Goal: Task Accomplishment & Management: Manage account settings

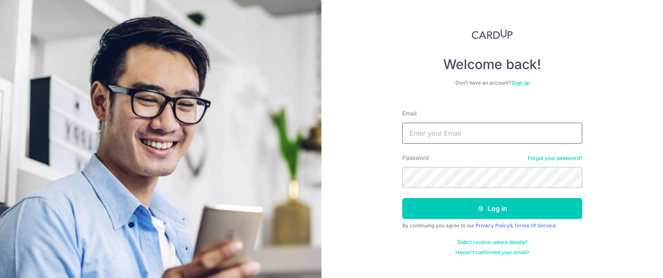
click at [445, 132] on input "Email" at bounding box center [493, 133] width 180 height 21
type input "[EMAIL_ADDRESS][DOMAIN_NAME]"
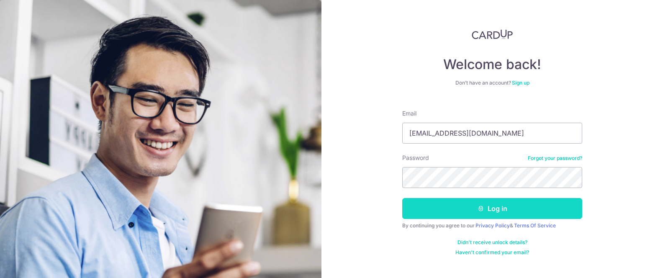
click at [483, 205] on icon "submit" at bounding box center [481, 208] width 7 height 7
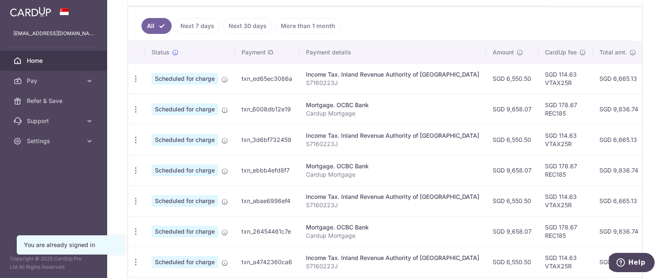
scroll to position [223, 0]
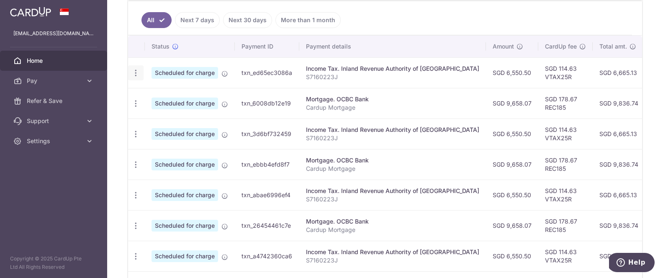
click at [132, 73] on icon "button" at bounding box center [136, 73] width 9 height 9
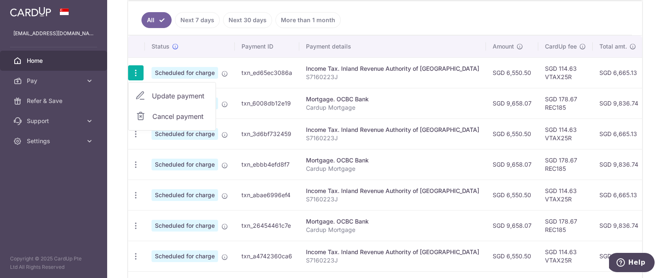
click at [162, 95] on span "Update payment" at bounding box center [180, 96] width 57 height 10
radio input "true"
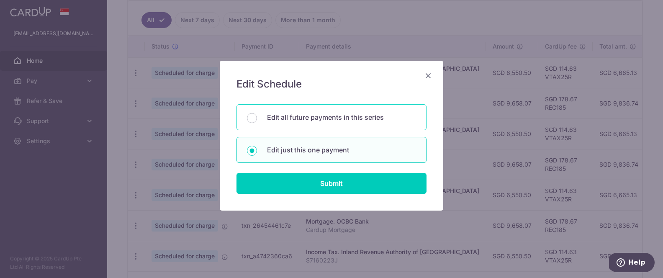
click at [324, 120] on p "Edit all future payments in this series" at bounding box center [341, 117] width 149 height 10
click at [257, 120] on input "Edit all future payments in this series" at bounding box center [252, 118] width 10 height 10
radio input "true"
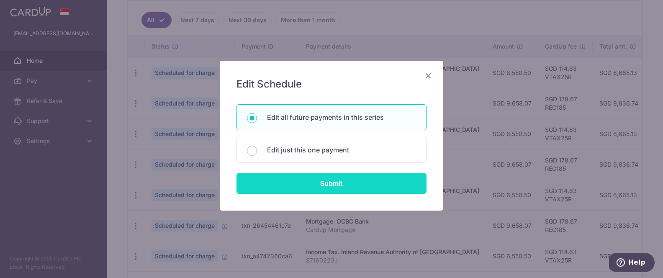
click at [339, 183] on input "Submit" at bounding box center [332, 183] width 190 height 21
radio input "true"
type input "6,550.50"
type input "S7160223J"
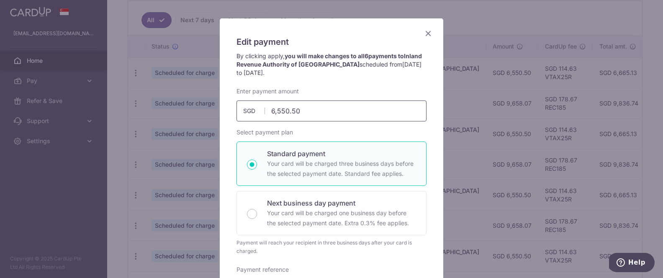
scroll to position [41, 0]
click at [456, 235] on div "Edit payment By clicking apply, you will make changes to all 6 payments to Inla…" at bounding box center [331, 139] width 663 height 278
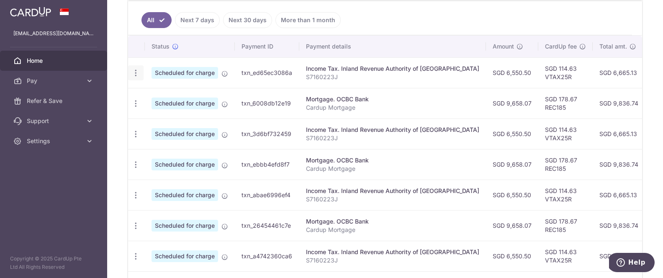
click at [137, 71] on icon "button" at bounding box center [136, 73] width 9 height 9
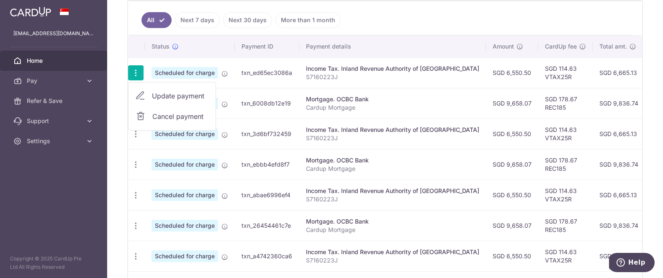
click at [167, 98] on span "Update payment" at bounding box center [180, 96] width 57 height 10
radio input "true"
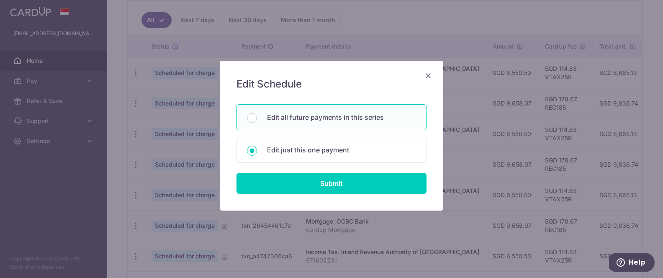
click at [308, 121] on p "Edit all future payments in this series" at bounding box center [341, 117] width 149 height 10
click at [257, 121] on input "Edit all future payments in this series" at bounding box center [252, 118] width 10 height 10
radio input "true"
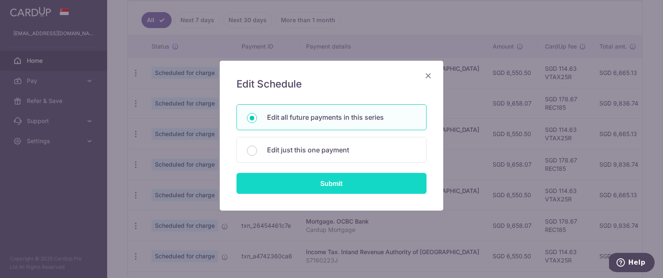
click at [334, 188] on input "Submit" at bounding box center [332, 183] width 190 height 21
radio input "true"
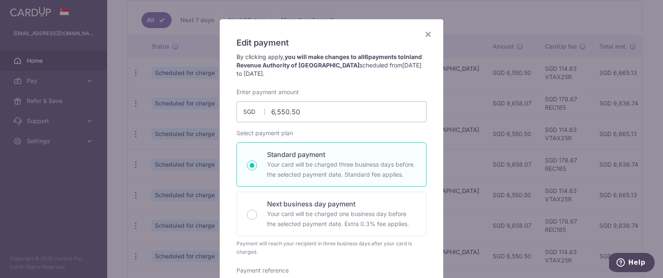
scroll to position [0, 0]
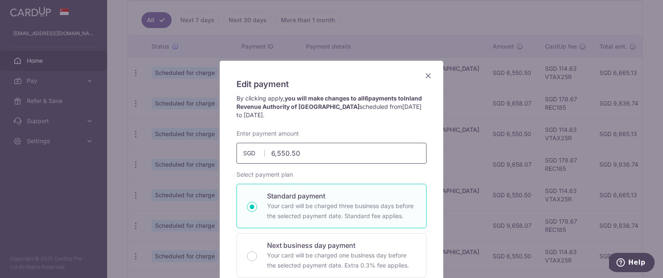
drag, startPoint x: 307, startPoint y: 151, endPoint x: 233, endPoint y: 153, distance: 73.3
click at [233, 153] on div "Enter payment amount 6,550.50 6550.50 SGD To change the payment amount, please …" at bounding box center [332, 146] width 200 height 34
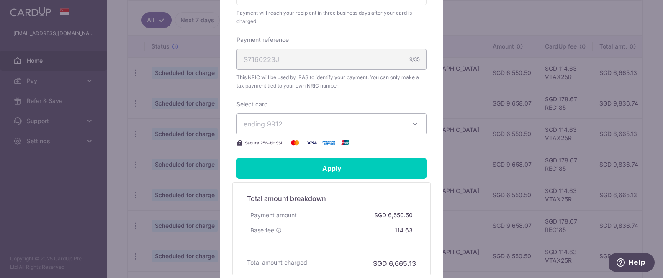
scroll to position [275, 0]
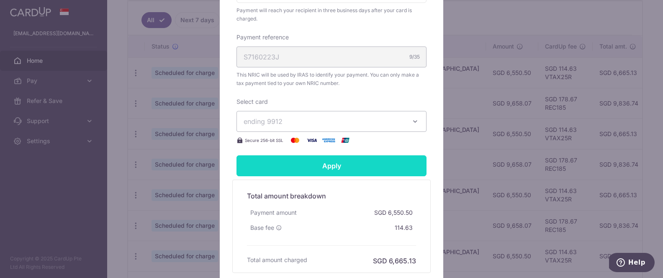
type input "5,717.16"
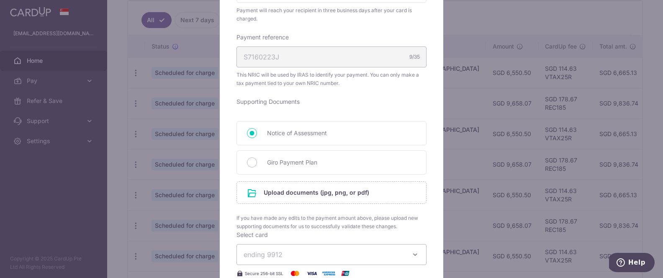
click at [304, 170] on form "By clicking apply, you will make changes to all 6 payments to Inland Revenue Au…" at bounding box center [332, 118] width 190 height 599
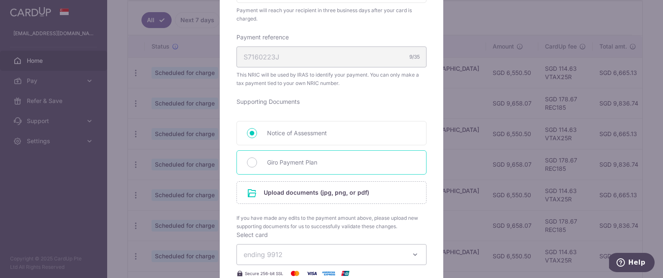
click at [292, 165] on span "Giro Payment Plan" at bounding box center [341, 162] width 149 height 10
click at [257, 165] on input "Giro Payment Plan" at bounding box center [252, 162] width 10 height 10
radio input "true"
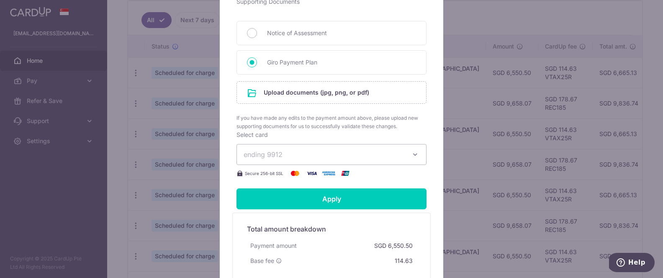
scroll to position [361, 0]
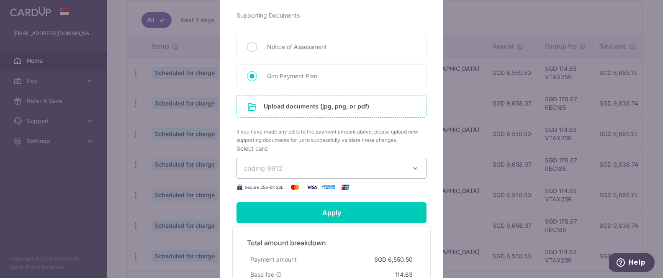
click at [335, 106] on input "file" at bounding box center [331, 106] width 189 height 22
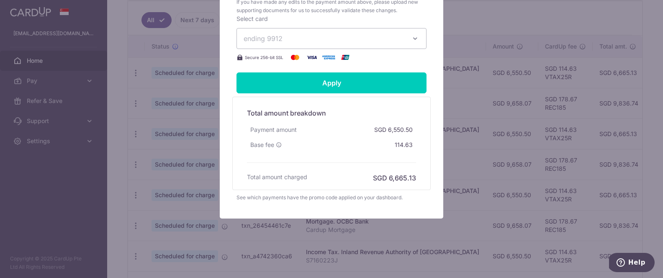
scroll to position [540, 0]
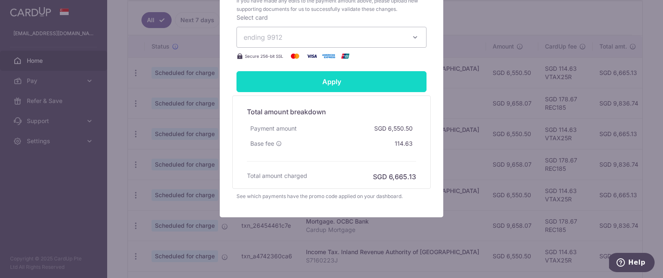
click at [366, 85] on input "Apply" at bounding box center [332, 81] width 190 height 21
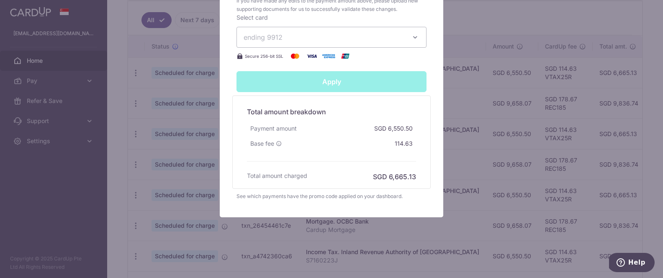
type input "Successfully Applied"
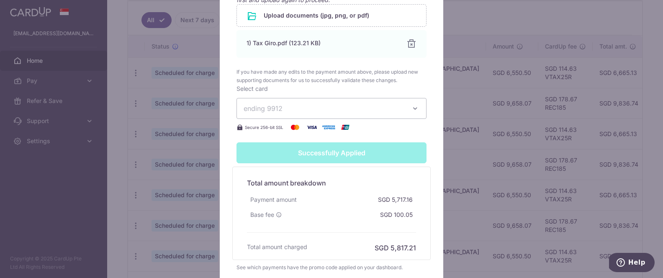
scroll to position [556, 0]
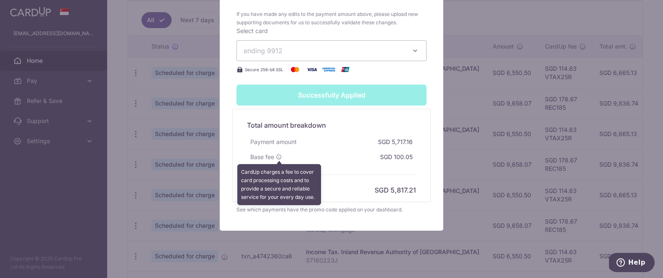
click at [281, 158] on icon at bounding box center [279, 157] width 6 height 6
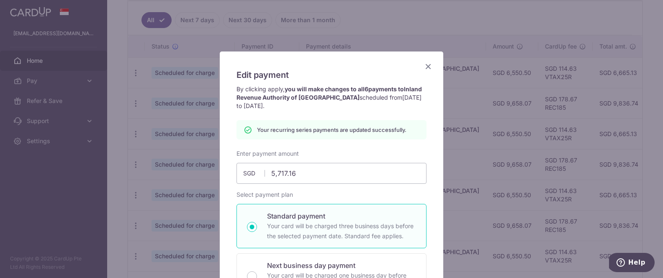
scroll to position [0, 0]
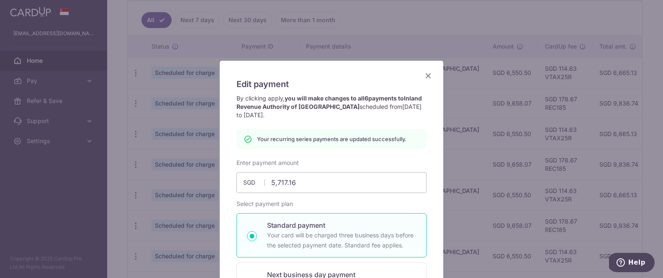
click at [431, 75] on icon "Close" at bounding box center [428, 75] width 10 height 10
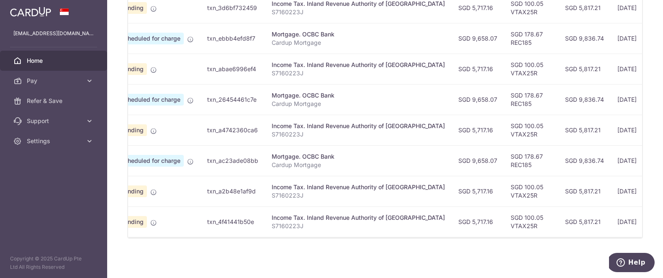
scroll to position [0, 136]
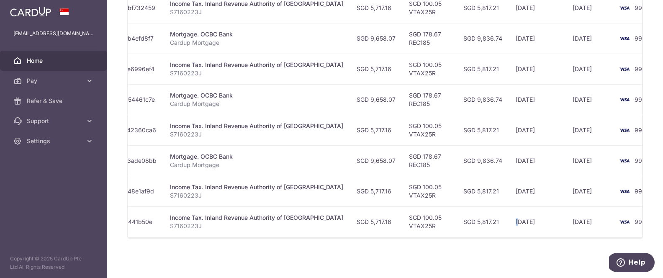
drag, startPoint x: 622, startPoint y: 222, endPoint x: 488, endPoint y: 217, distance: 133.7
click at [509, 217] on td "20/03/2026" at bounding box center [537, 221] width 57 height 31
click at [509, 230] on td "[DATE]" at bounding box center [537, 221] width 57 height 31
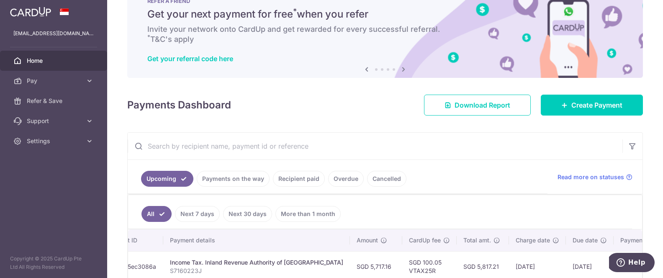
scroll to position [0, 0]
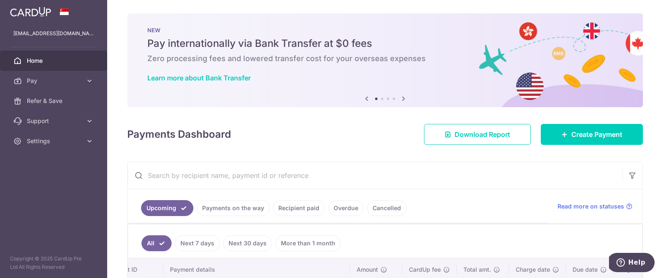
click at [287, 209] on link "Recipient paid" at bounding box center [299, 208] width 52 height 16
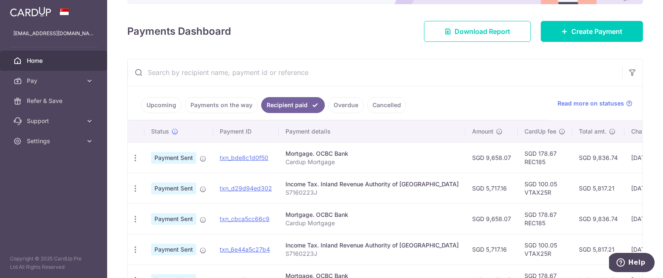
scroll to position [101, 0]
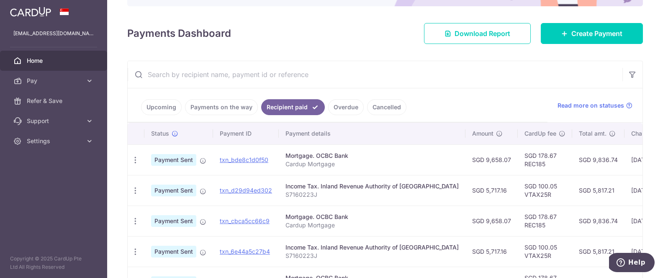
click at [157, 106] on link "Upcoming" at bounding box center [161, 107] width 41 height 16
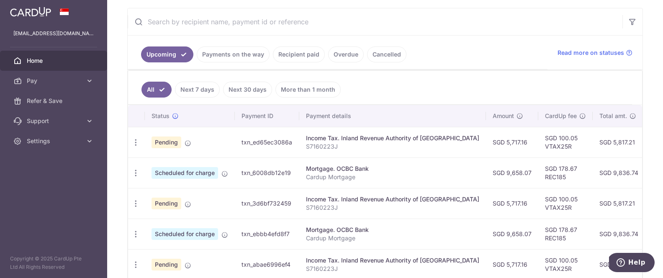
scroll to position [157, 0]
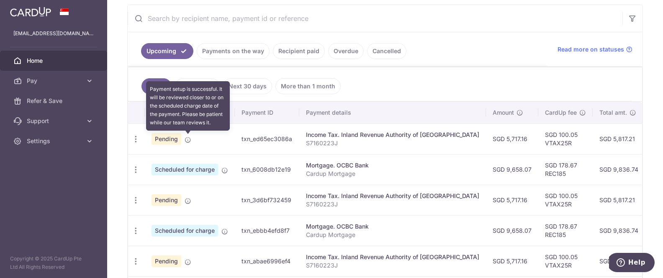
click at [188, 141] on icon at bounding box center [188, 140] width 7 height 7
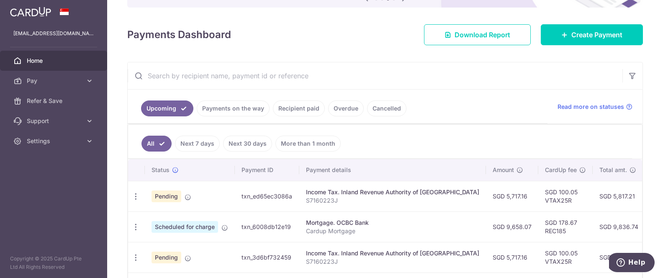
scroll to position [99, 0]
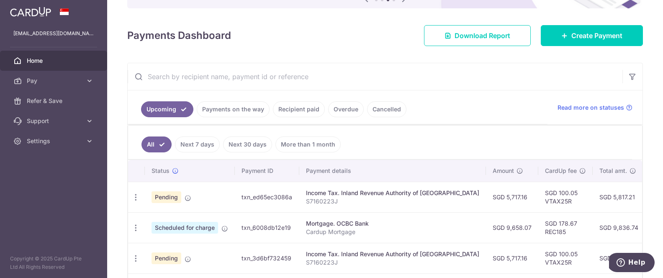
click at [246, 111] on link "Payments on the way" at bounding box center [233, 109] width 73 height 16
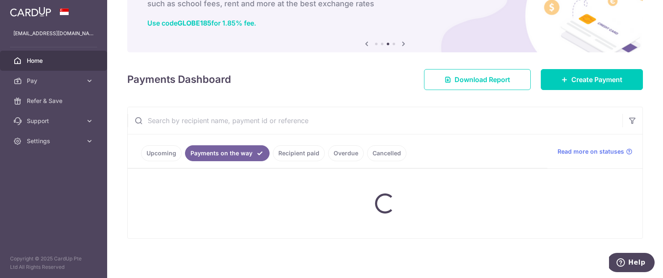
scroll to position [95, 0]
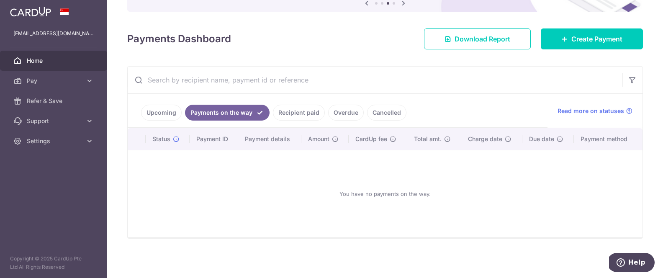
click at [376, 111] on link "Cancelled" at bounding box center [386, 113] width 39 height 16
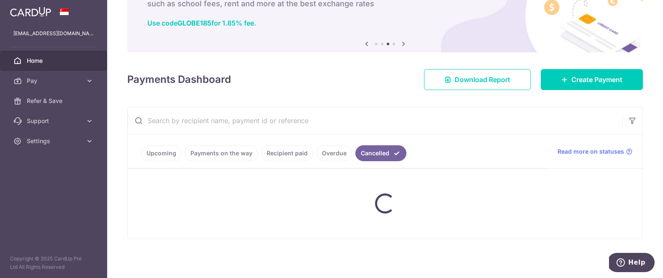
scroll to position [39, 0]
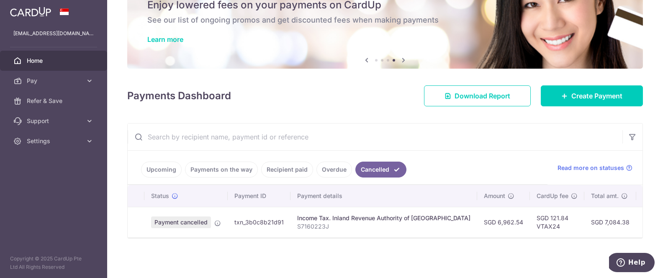
click at [332, 168] on link "Overdue" at bounding box center [335, 170] width 36 height 16
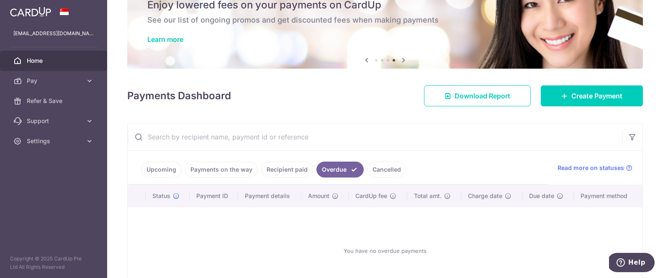
click at [285, 169] on link "Recipient paid" at bounding box center [287, 170] width 52 height 16
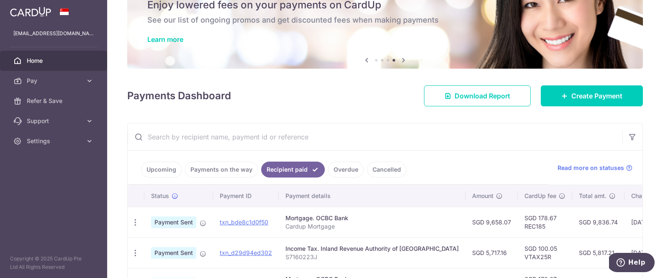
click at [198, 171] on link "Payments on the way" at bounding box center [221, 170] width 73 height 16
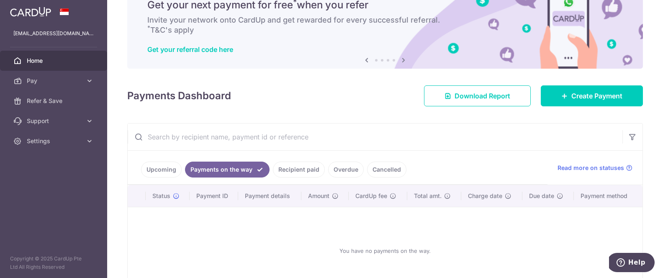
click at [159, 170] on link "Upcoming" at bounding box center [161, 170] width 41 height 16
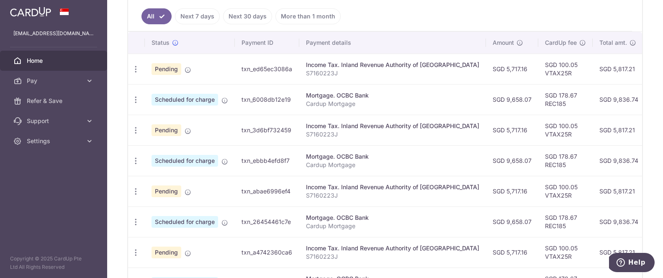
scroll to position [228, 0]
